Goal: Understand process/instructions

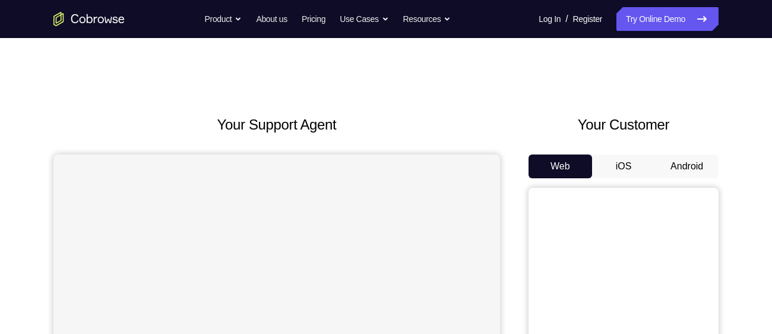
click at [685, 168] on button "Android" at bounding box center [687, 166] width 64 height 24
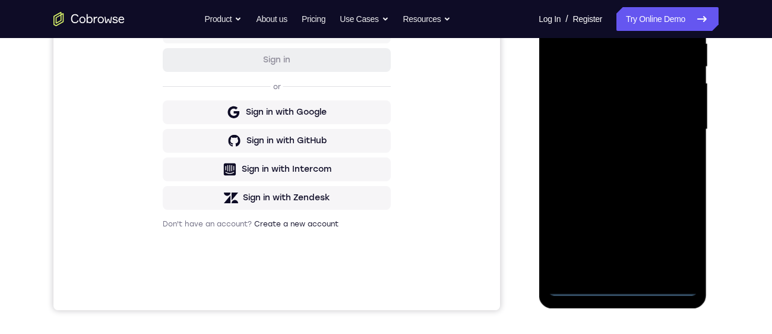
scroll to position [267, 0]
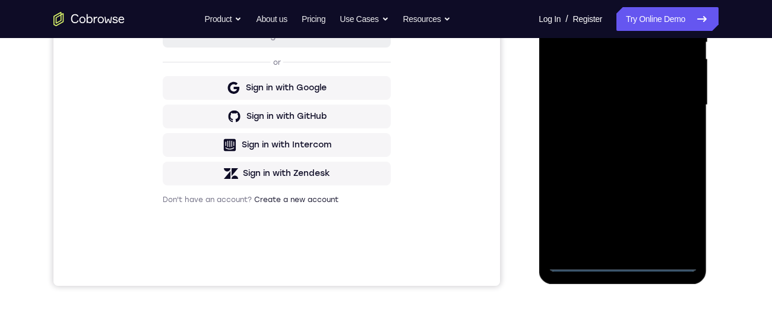
click at [618, 266] on div at bounding box center [623, 105] width 150 height 333
click at [683, 211] on div at bounding box center [623, 105] width 150 height 333
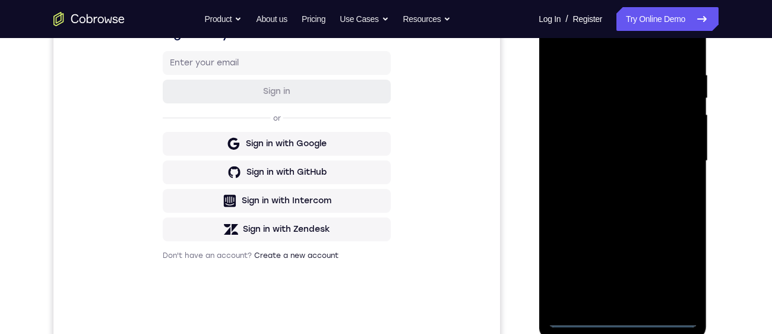
scroll to position [209, 0]
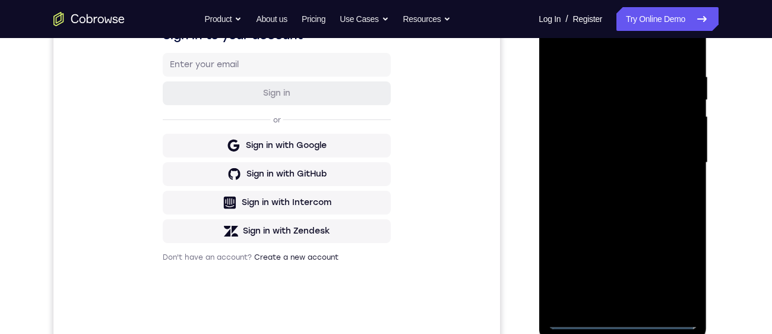
click at [644, 45] on div at bounding box center [623, 162] width 150 height 333
click at [672, 159] on div at bounding box center [623, 162] width 150 height 333
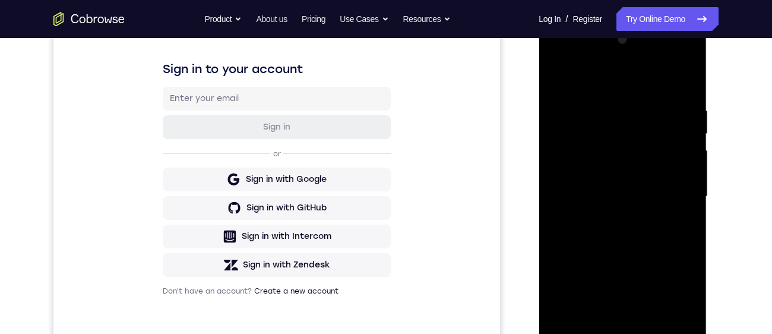
scroll to position [231, 0]
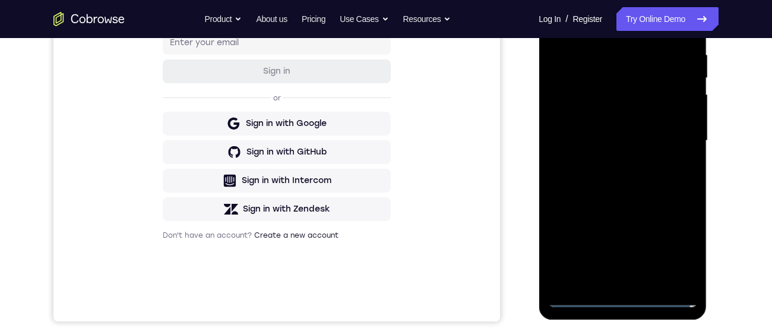
click at [605, 288] on div at bounding box center [623, 140] width 150 height 333
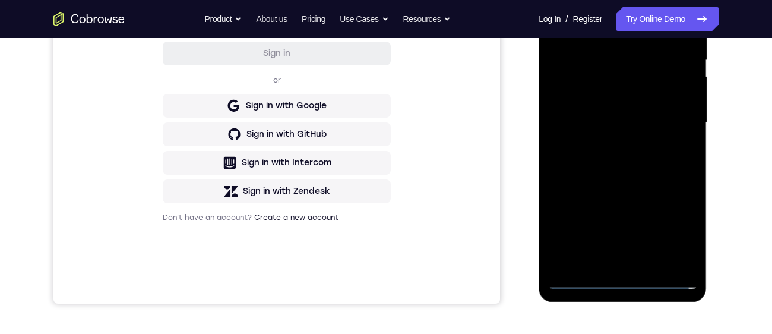
click at [614, 269] on div at bounding box center [623, 123] width 150 height 333
click at [610, 266] on div at bounding box center [623, 123] width 150 height 333
click at [591, 96] on div at bounding box center [623, 123] width 150 height 333
click at [602, 122] on div at bounding box center [623, 123] width 150 height 333
click at [616, 79] on div at bounding box center [623, 123] width 150 height 333
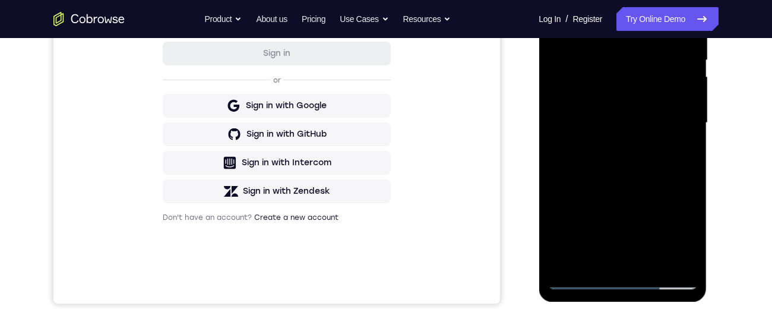
click at [585, 108] on div at bounding box center [623, 123] width 150 height 333
click at [643, 118] on div at bounding box center [623, 123] width 150 height 333
click at [629, 166] on div at bounding box center [623, 123] width 150 height 333
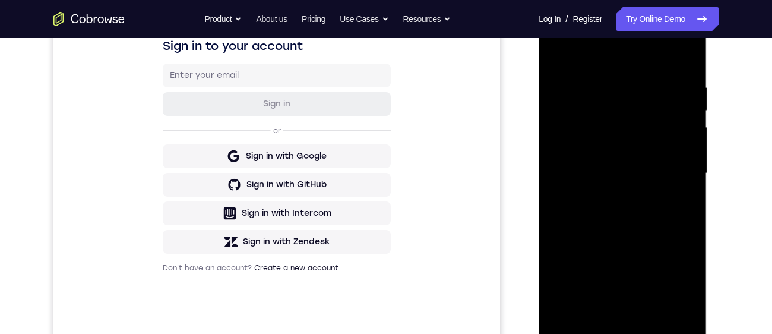
scroll to position [197, 0]
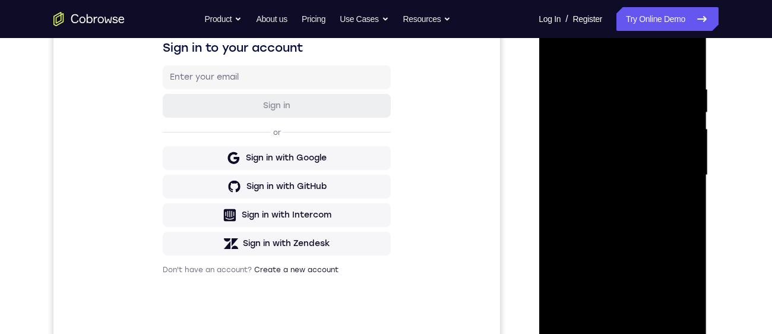
click at [679, 70] on div at bounding box center [623, 175] width 150 height 333
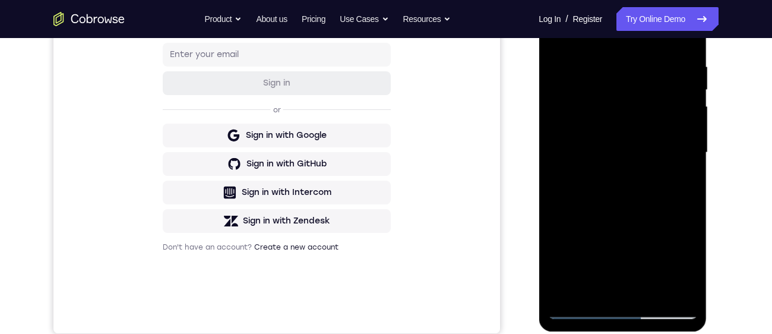
scroll to position [220, 0]
click at [655, 292] on div at bounding box center [623, 152] width 150 height 333
click at [637, 220] on div at bounding box center [623, 152] width 150 height 333
click at [630, 166] on div at bounding box center [623, 152] width 150 height 333
click at [629, 267] on div at bounding box center [623, 152] width 150 height 333
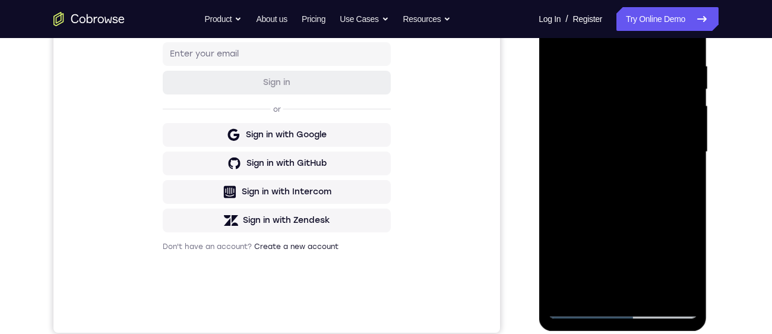
click at [630, 268] on div at bounding box center [623, 152] width 150 height 333
click at [679, 189] on div at bounding box center [623, 152] width 150 height 333
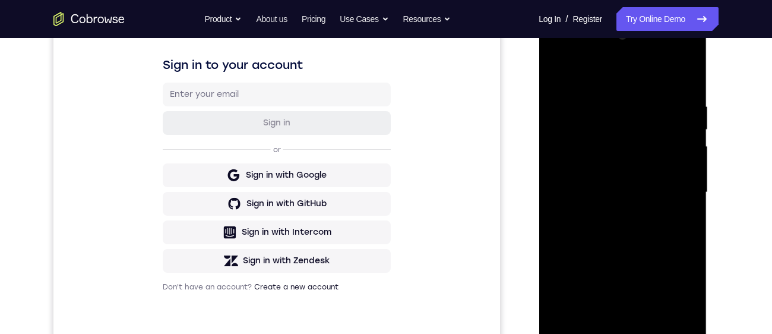
click at [562, 84] on div at bounding box center [623, 192] width 150 height 333
click at [557, 72] on div at bounding box center [623, 192] width 150 height 333
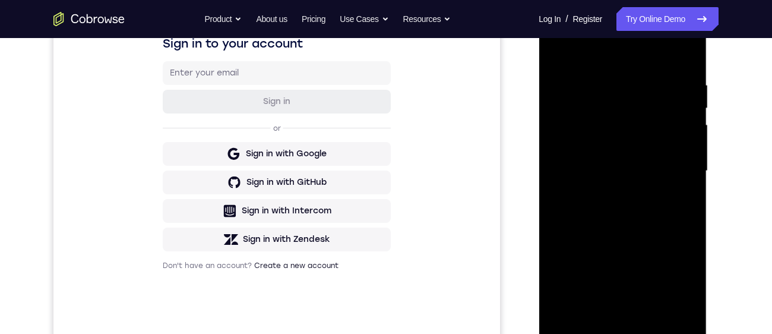
scroll to position [180, 0]
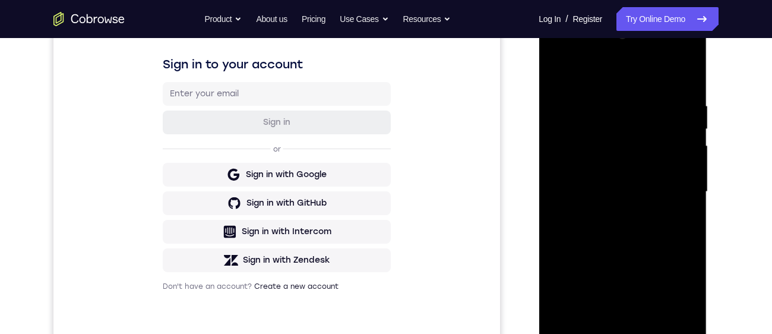
click at [561, 74] on div at bounding box center [623, 192] width 150 height 333
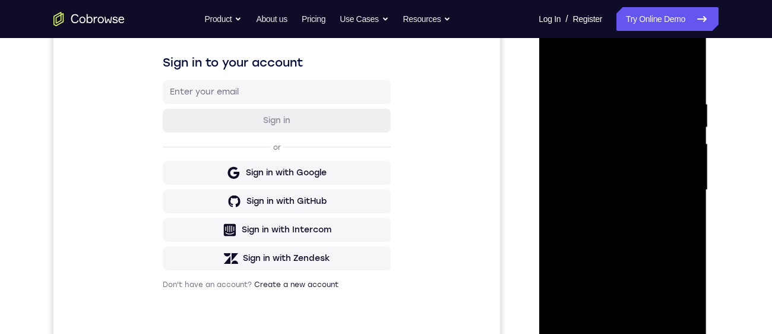
click at [610, 108] on div at bounding box center [623, 190] width 150 height 333
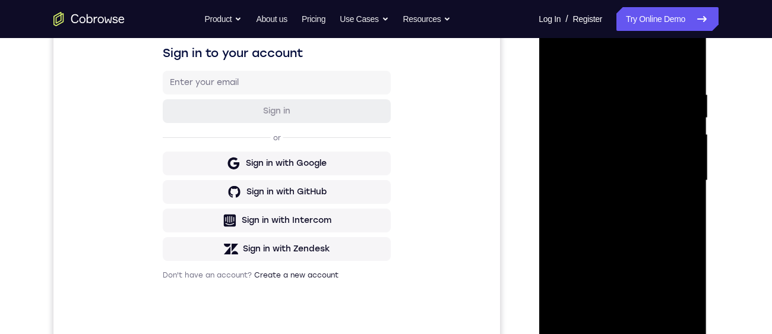
scroll to position [192, 0]
click at [684, 187] on div at bounding box center [623, 179] width 150 height 333
click at [691, 247] on div at bounding box center [623, 179] width 150 height 333
click at [551, 228] on div at bounding box center [623, 179] width 150 height 333
click at [692, 220] on div at bounding box center [623, 179] width 150 height 333
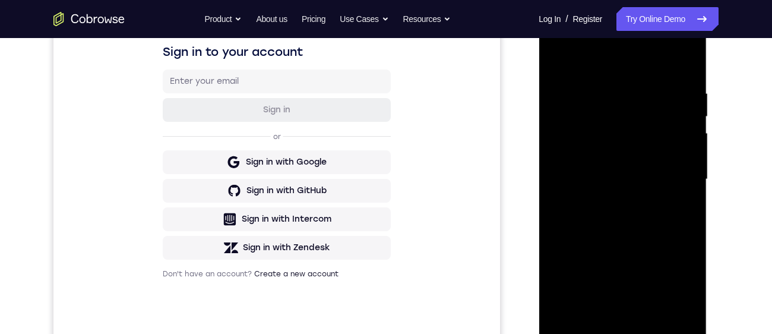
click at [691, 185] on div at bounding box center [623, 179] width 150 height 333
click at [677, 204] on div at bounding box center [623, 179] width 150 height 333
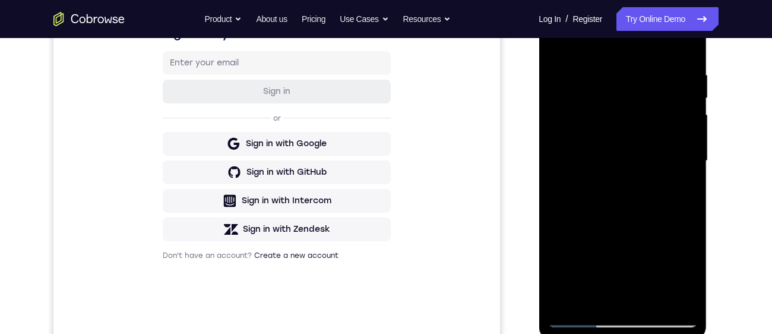
scroll to position [204, 0]
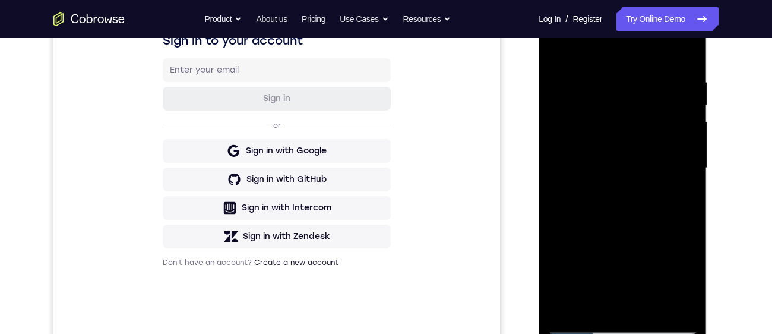
click at [678, 159] on div at bounding box center [623, 168] width 150 height 333
click at [683, 224] on div at bounding box center [623, 168] width 150 height 333
click at [690, 198] on div at bounding box center [623, 168] width 150 height 333
click at [682, 200] on div at bounding box center [623, 168] width 150 height 333
click at [677, 212] on div at bounding box center [623, 168] width 150 height 333
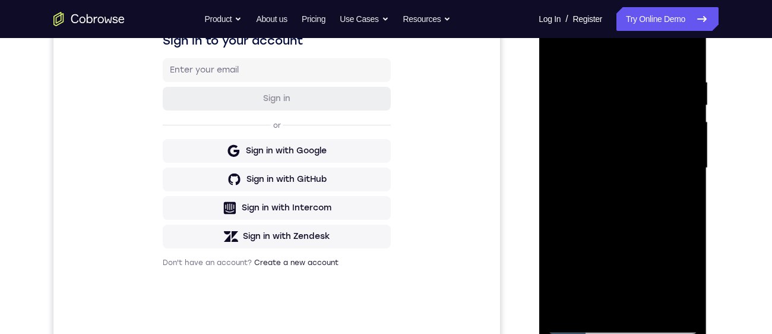
click at [683, 199] on div at bounding box center [623, 168] width 150 height 333
click at [682, 202] on div at bounding box center [623, 168] width 150 height 333
click at [684, 213] on div at bounding box center [623, 168] width 150 height 333
click at [687, 191] on div at bounding box center [623, 168] width 150 height 333
click at [678, 249] on div at bounding box center [623, 168] width 150 height 333
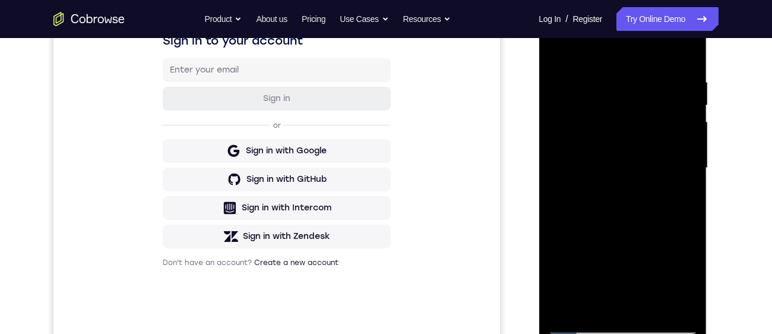
click at [691, 210] on div at bounding box center [623, 168] width 150 height 333
click at [684, 210] on div at bounding box center [623, 168] width 150 height 333
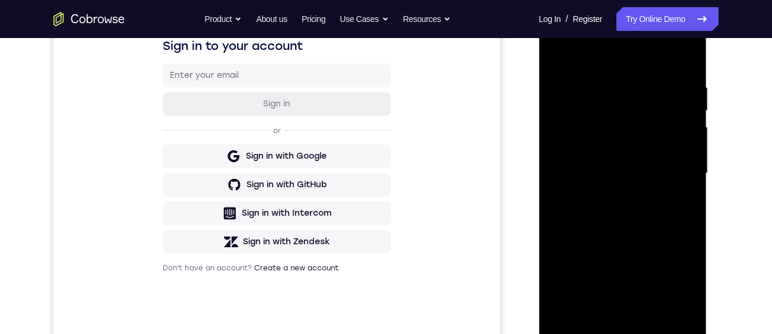
scroll to position [184, 0]
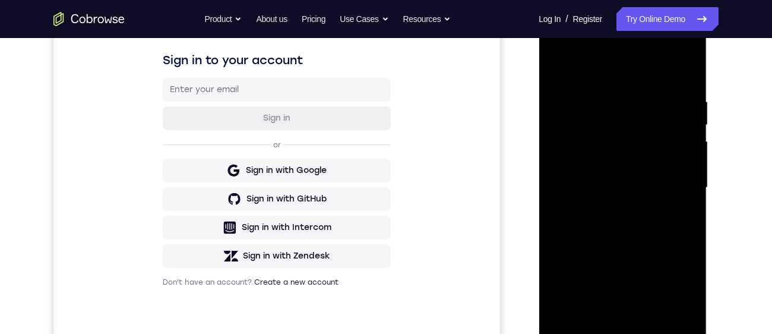
click at [683, 239] on div at bounding box center [623, 187] width 150 height 333
click at [689, 81] on div at bounding box center [623, 187] width 150 height 333
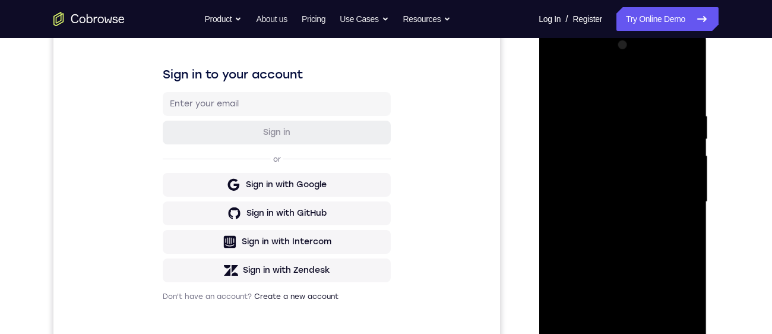
scroll to position [163, 0]
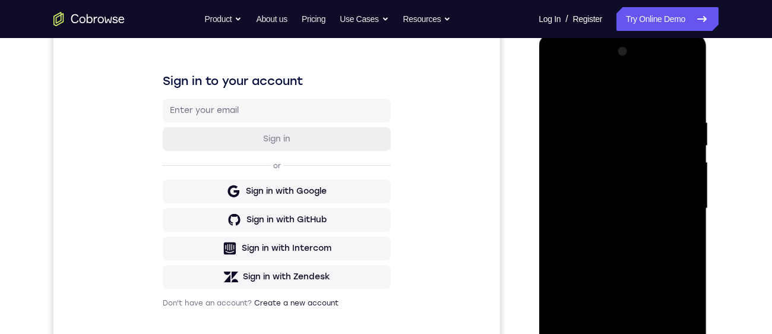
click at [695, 89] on div at bounding box center [623, 208] width 150 height 333
click at [691, 91] on div at bounding box center [623, 208] width 150 height 333
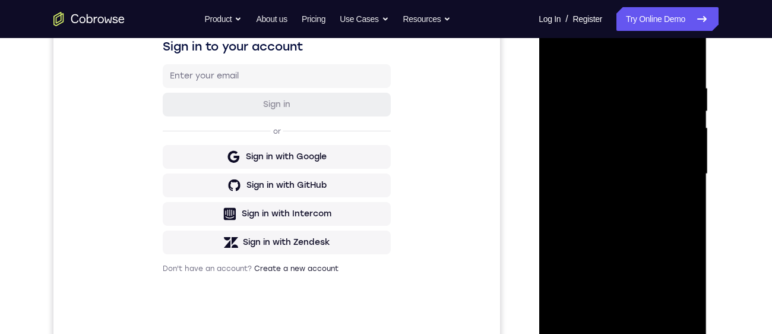
scroll to position [159, 0]
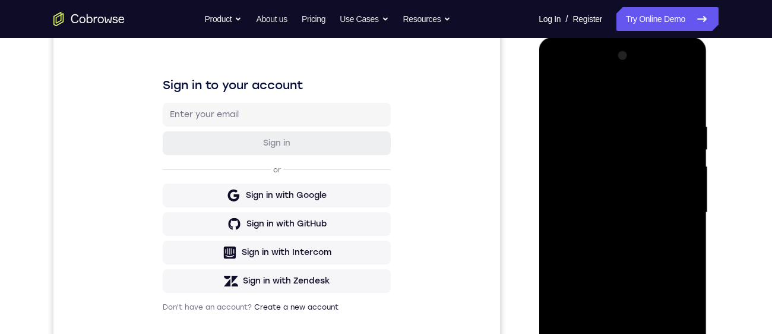
click at [556, 88] on div at bounding box center [623, 212] width 150 height 333
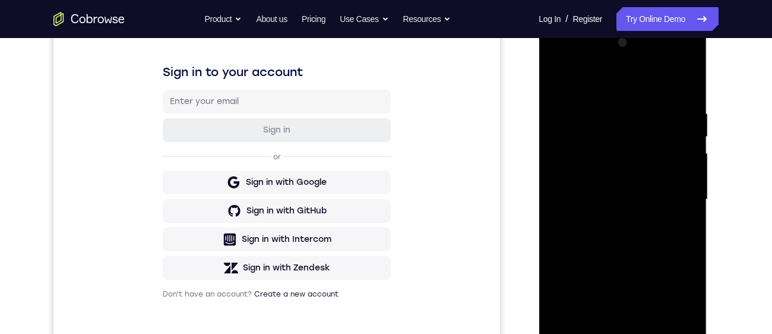
scroll to position [173, 0]
click at [561, 81] on div at bounding box center [623, 199] width 150 height 333
click at [692, 149] on div at bounding box center [623, 199] width 150 height 333
click at [693, 184] on div at bounding box center [623, 199] width 150 height 333
click at [696, 179] on div at bounding box center [623, 199] width 150 height 333
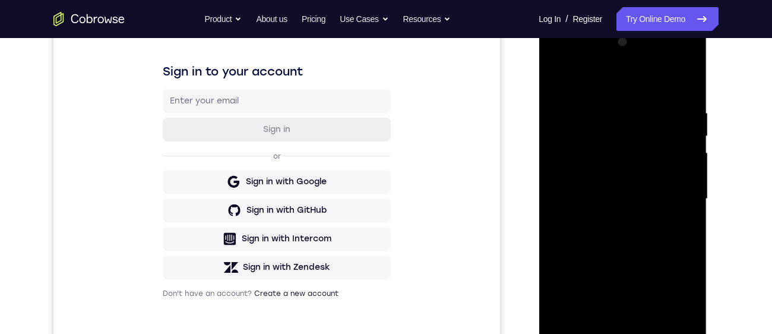
click at [692, 117] on div at bounding box center [623, 199] width 150 height 333
click at [695, 171] on div at bounding box center [623, 199] width 150 height 333
click at [695, 165] on div at bounding box center [623, 199] width 150 height 333
click at [696, 165] on div at bounding box center [623, 199] width 150 height 333
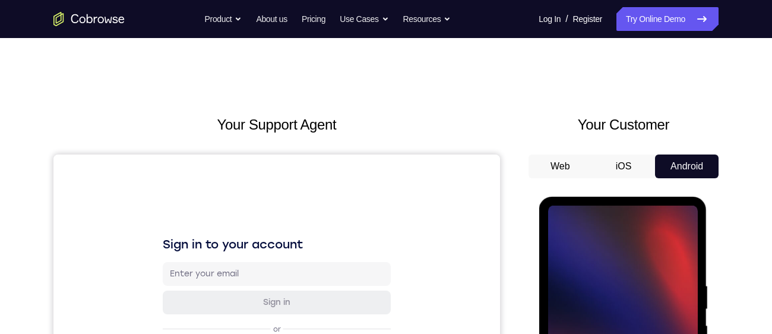
scroll to position [163, 0]
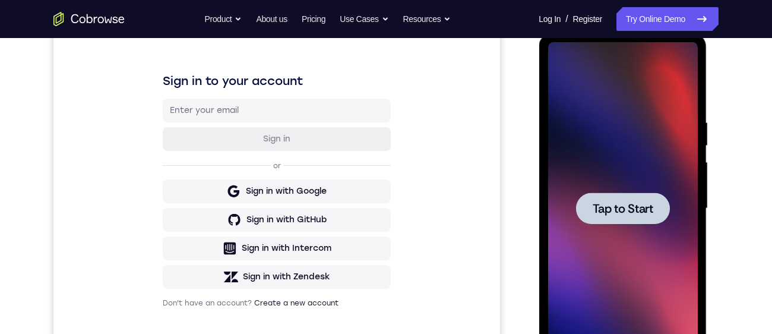
click at [625, 211] on span "Tap to Start" at bounding box center [622, 209] width 61 height 12
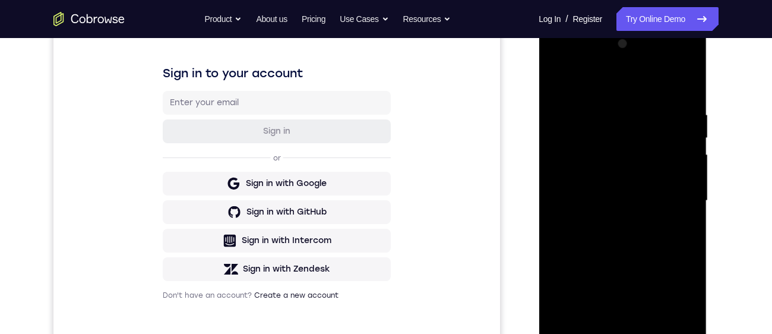
scroll to position [352, 0]
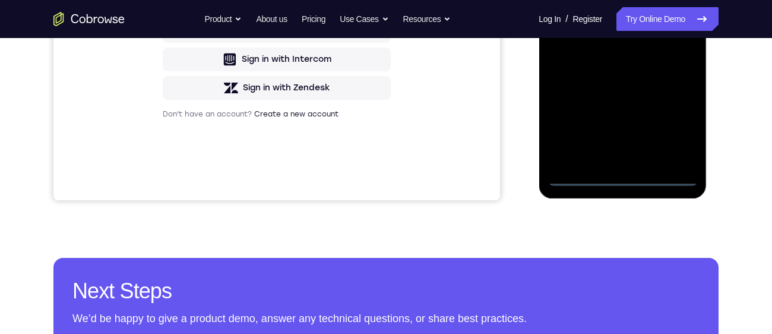
click at [624, 182] on div at bounding box center [623, 19] width 150 height 333
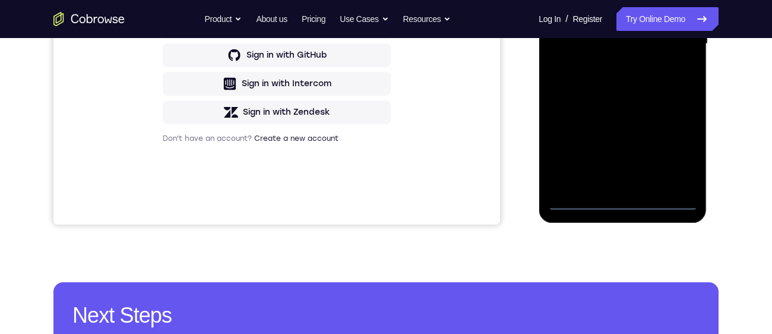
click at [672, 152] on div at bounding box center [623, 44] width 150 height 333
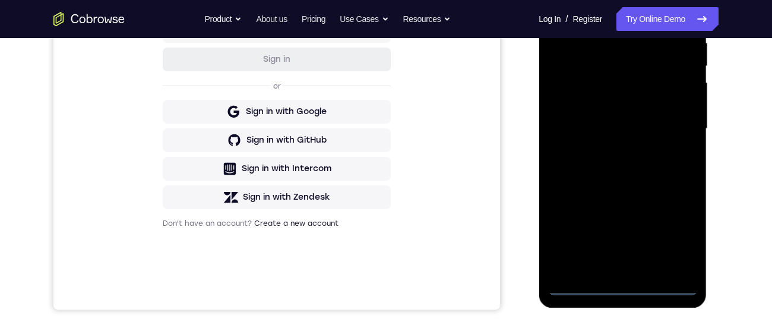
scroll to position [193, 0]
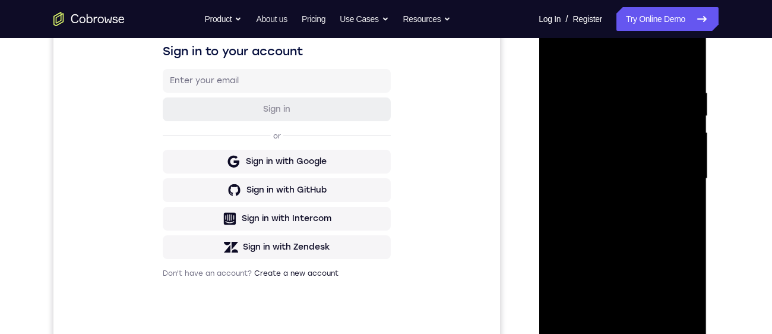
click at [629, 68] on div at bounding box center [623, 178] width 150 height 333
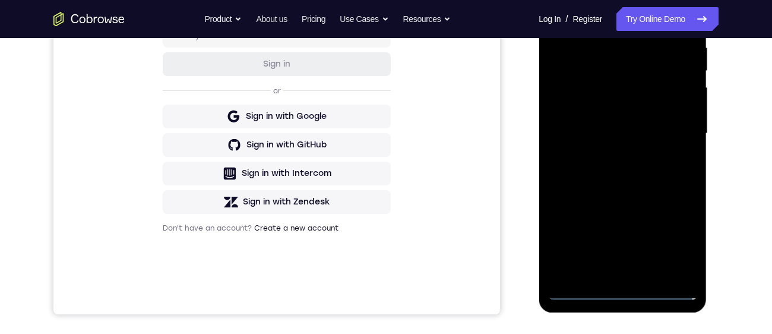
click at [675, 137] on div at bounding box center [623, 133] width 150 height 333
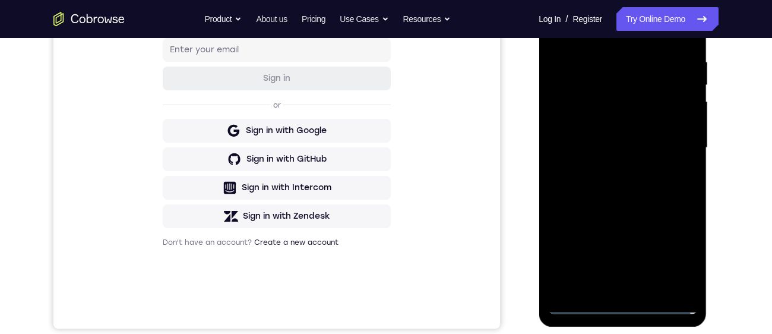
click at [612, 173] on div at bounding box center [623, 148] width 150 height 333
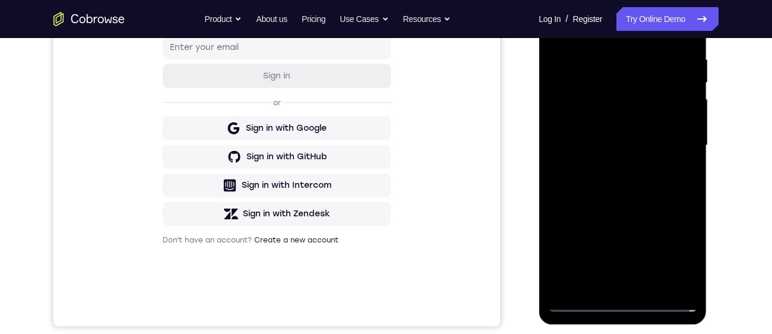
scroll to position [238, 0]
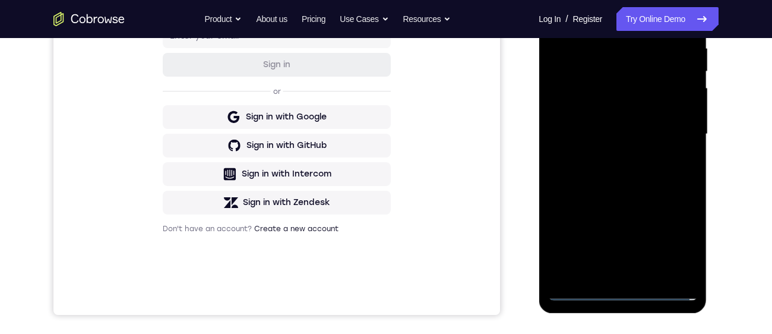
click at [670, 118] on div at bounding box center [623, 134] width 150 height 333
click at [586, 111] on div at bounding box center [623, 134] width 150 height 333
click at [623, 142] on div at bounding box center [623, 134] width 150 height 333
click at [643, 183] on div at bounding box center [623, 134] width 150 height 333
click at [617, 165] on div at bounding box center [623, 134] width 150 height 333
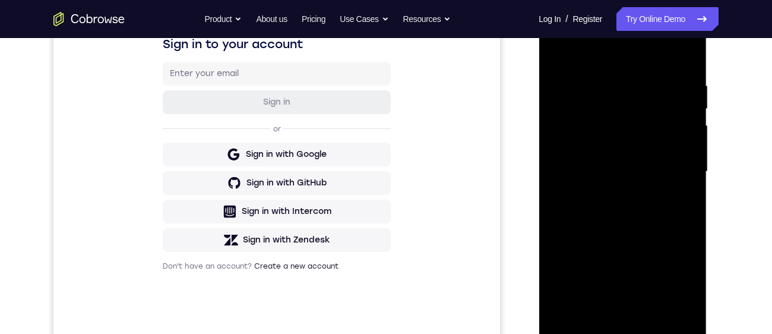
scroll to position [200, 0]
click at [687, 75] on div at bounding box center [623, 172] width 150 height 333
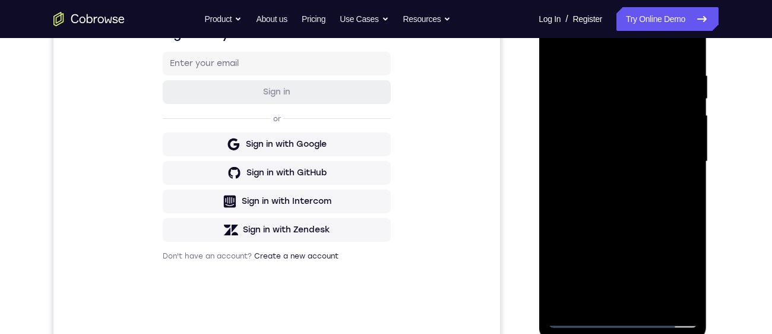
click at [628, 206] on div at bounding box center [623, 161] width 150 height 333
click at [628, 304] on div at bounding box center [623, 161] width 150 height 333
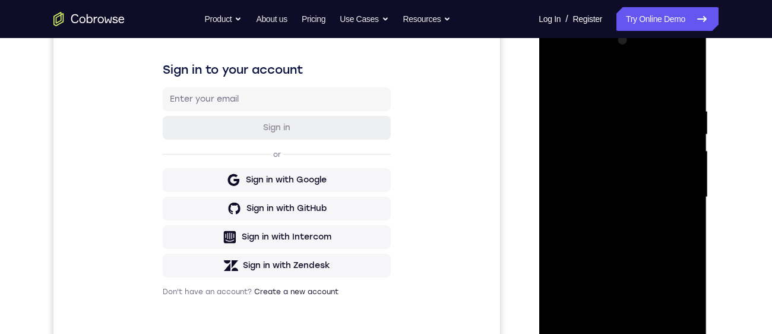
click at [637, 244] on div at bounding box center [623, 197] width 150 height 333
click at [687, 97] on div at bounding box center [623, 198] width 150 height 333
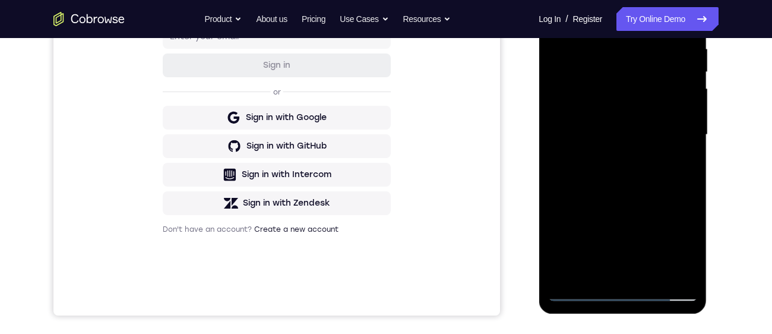
scroll to position [244, 0]
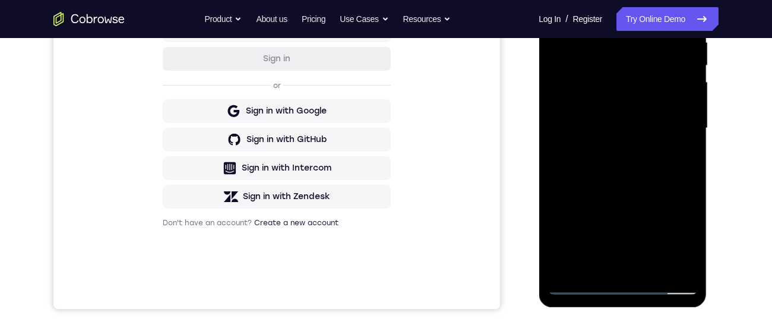
click at [572, 293] on div at bounding box center [623, 128] width 150 height 333
click at [612, 149] on div at bounding box center [623, 128] width 150 height 333
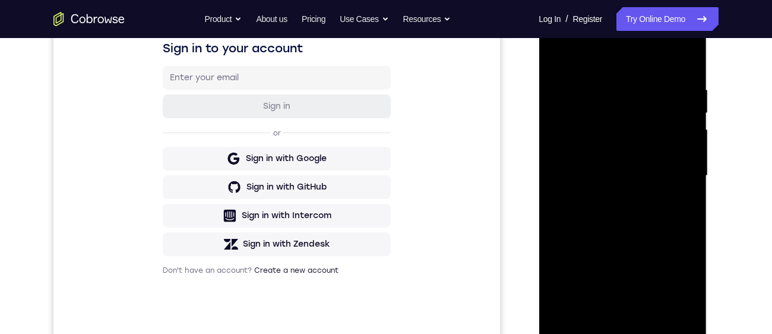
scroll to position [191, 0]
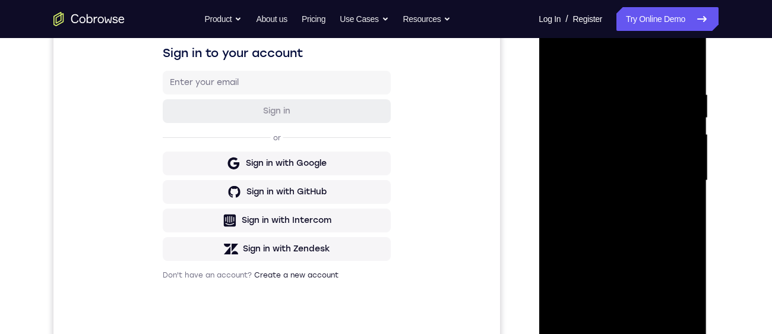
click at [687, 88] on div at bounding box center [623, 180] width 150 height 333
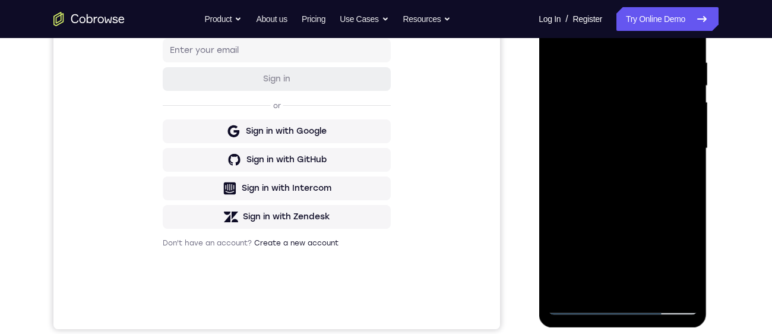
click at [576, 308] on div at bounding box center [623, 148] width 150 height 333
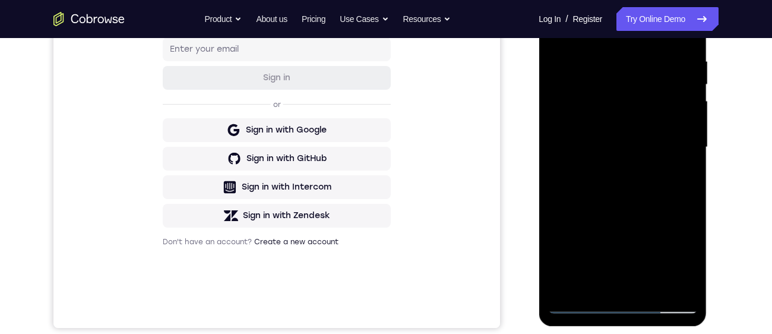
click at [582, 305] on div at bounding box center [623, 147] width 150 height 333
click at [572, 119] on div at bounding box center [623, 147] width 150 height 333
click at [632, 198] on div at bounding box center [623, 147] width 150 height 333
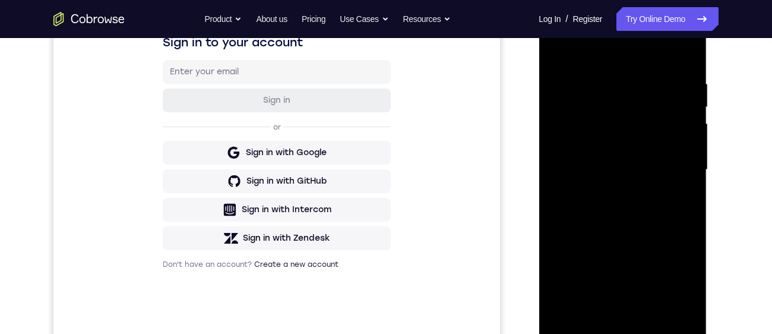
click at [645, 311] on div at bounding box center [623, 170] width 150 height 333
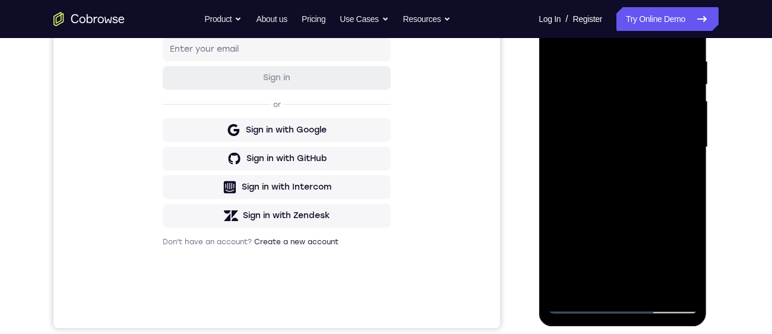
click at [629, 212] on div at bounding box center [623, 147] width 150 height 333
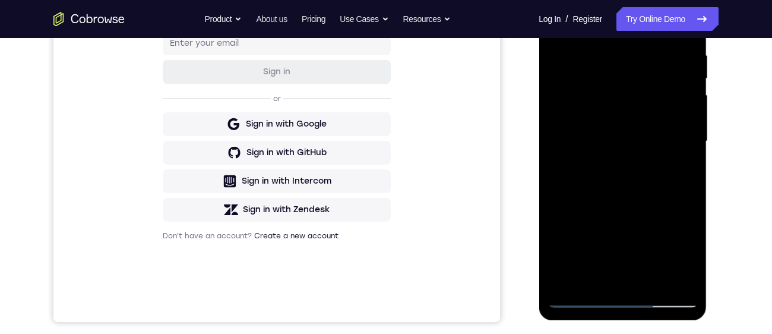
scroll to position [247, 0]
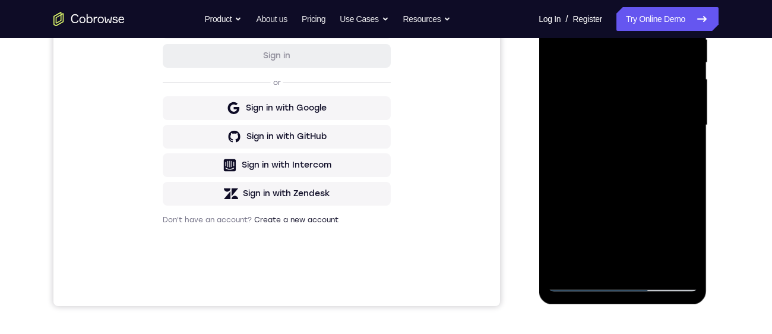
click at [641, 197] on div at bounding box center [623, 125] width 150 height 333
click at [668, 177] on div at bounding box center [623, 125] width 150 height 333
click at [657, 178] on div at bounding box center [623, 125] width 150 height 333
click at [689, 153] on div at bounding box center [623, 125] width 150 height 333
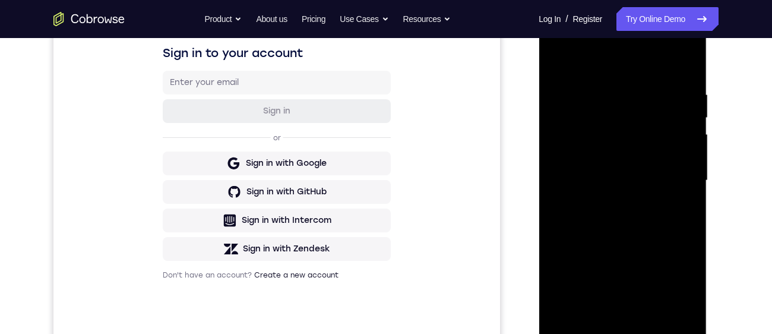
scroll to position [184, 0]
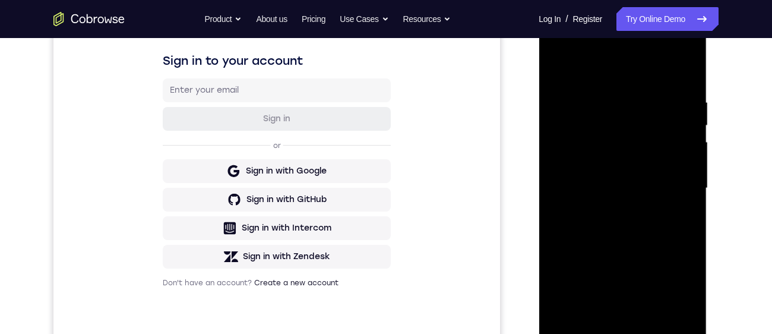
click at [556, 75] on div at bounding box center [623, 188] width 150 height 333
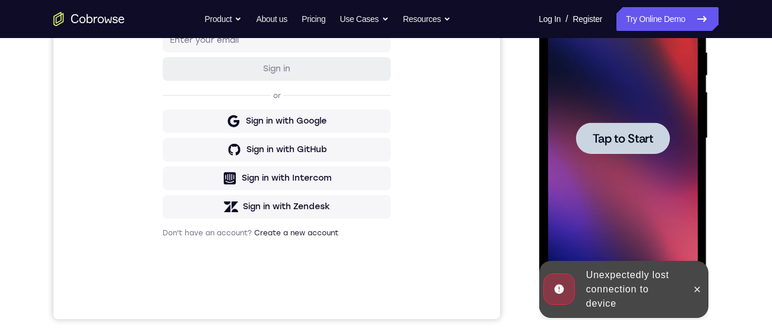
scroll to position [0, 0]
